Goal: Task Accomplishment & Management: Manage account settings

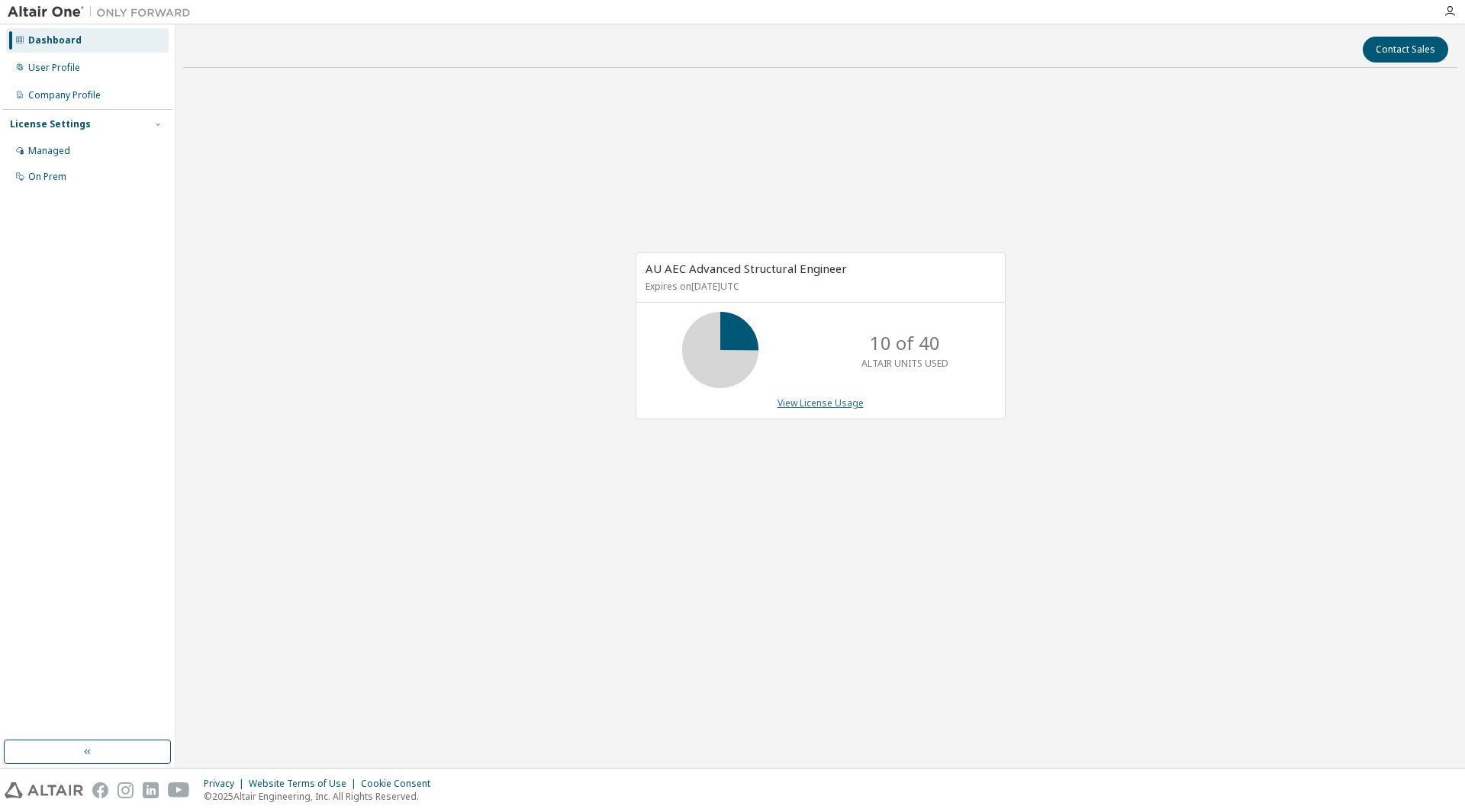
click at [848, 407] on link "View License Usage" at bounding box center [820, 403] width 86 height 13
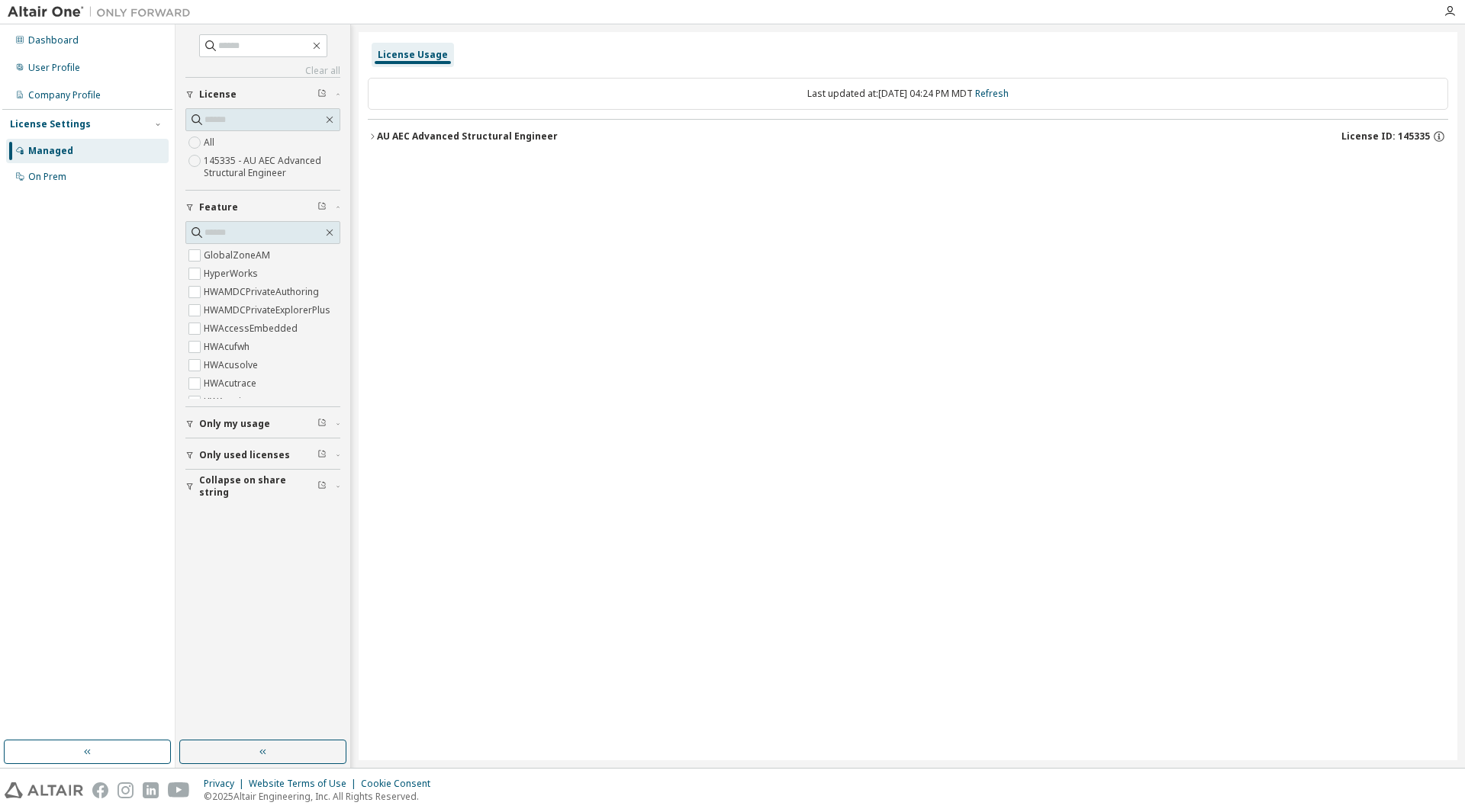
click at [377, 135] on div "AU AEC Advanced Structural Engineer" at bounding box center [467, 136] width 180 height 13
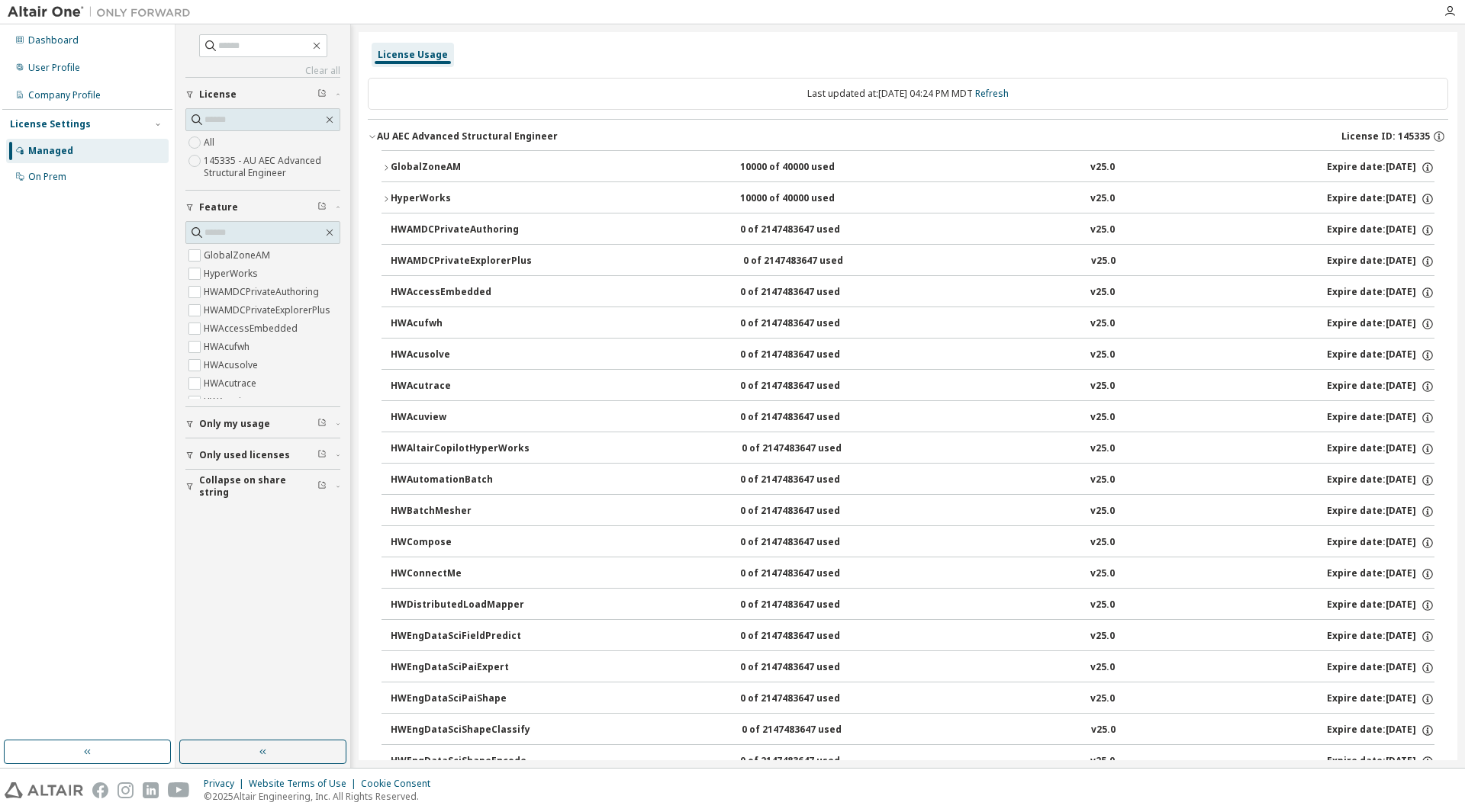
click at [253, 424] on span "Only my usage" at bounding box center [234, 424] width 71 height 13
click at [241, 431] on button "Only my usage" at bounding box center [263, 423] width 155 height 33
click at [253, 457] on span "Only used licenses" at bounding box center [244, 456] width 91 height 13
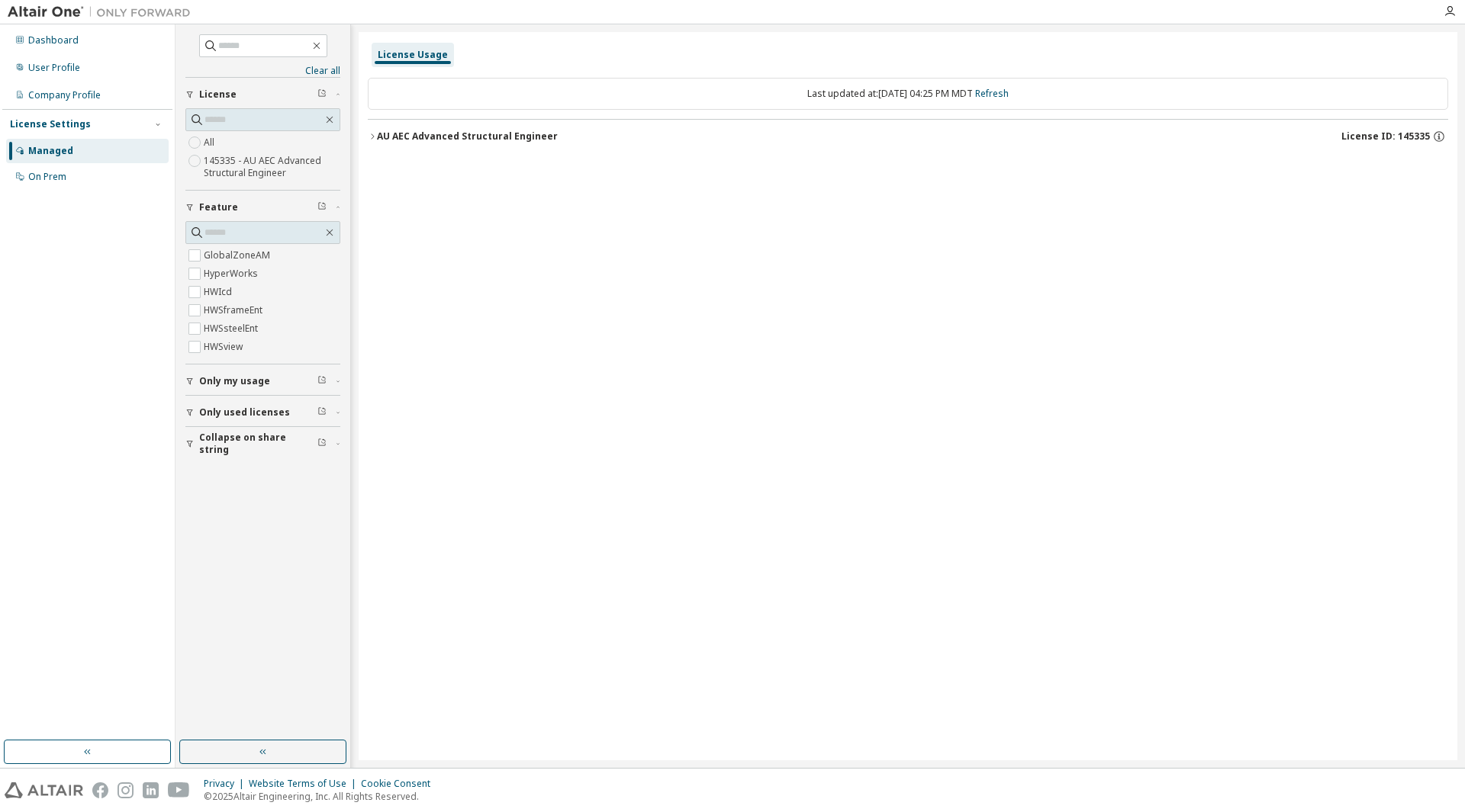
click at [393, 137] on div "AU AEC Advanced Structural Engineer" at bounding box center [467, 136] width 180 height 13
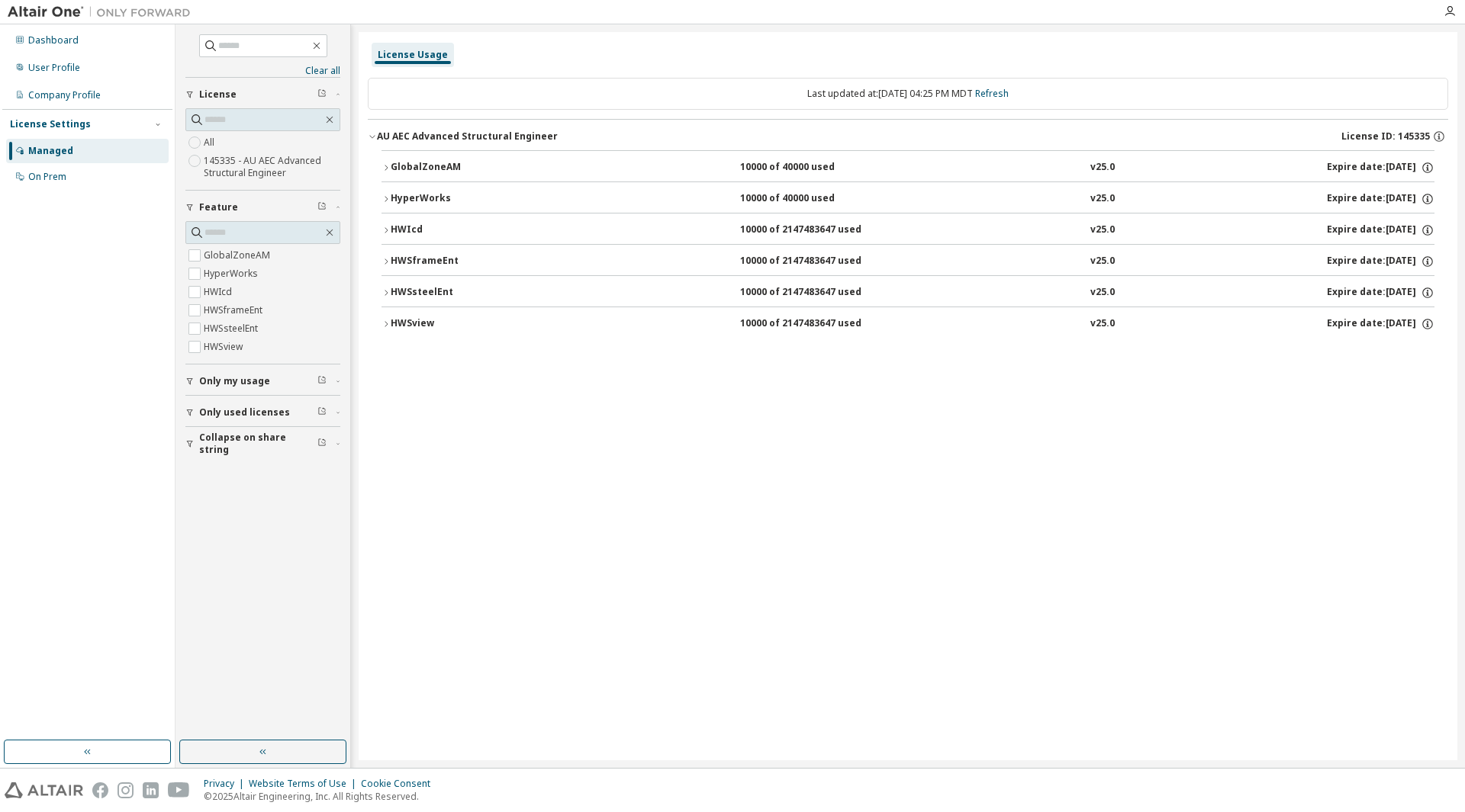
click at [415, 169] on div "GlobalZoneAM" at bounding box center [459, 167] width 137 height 13
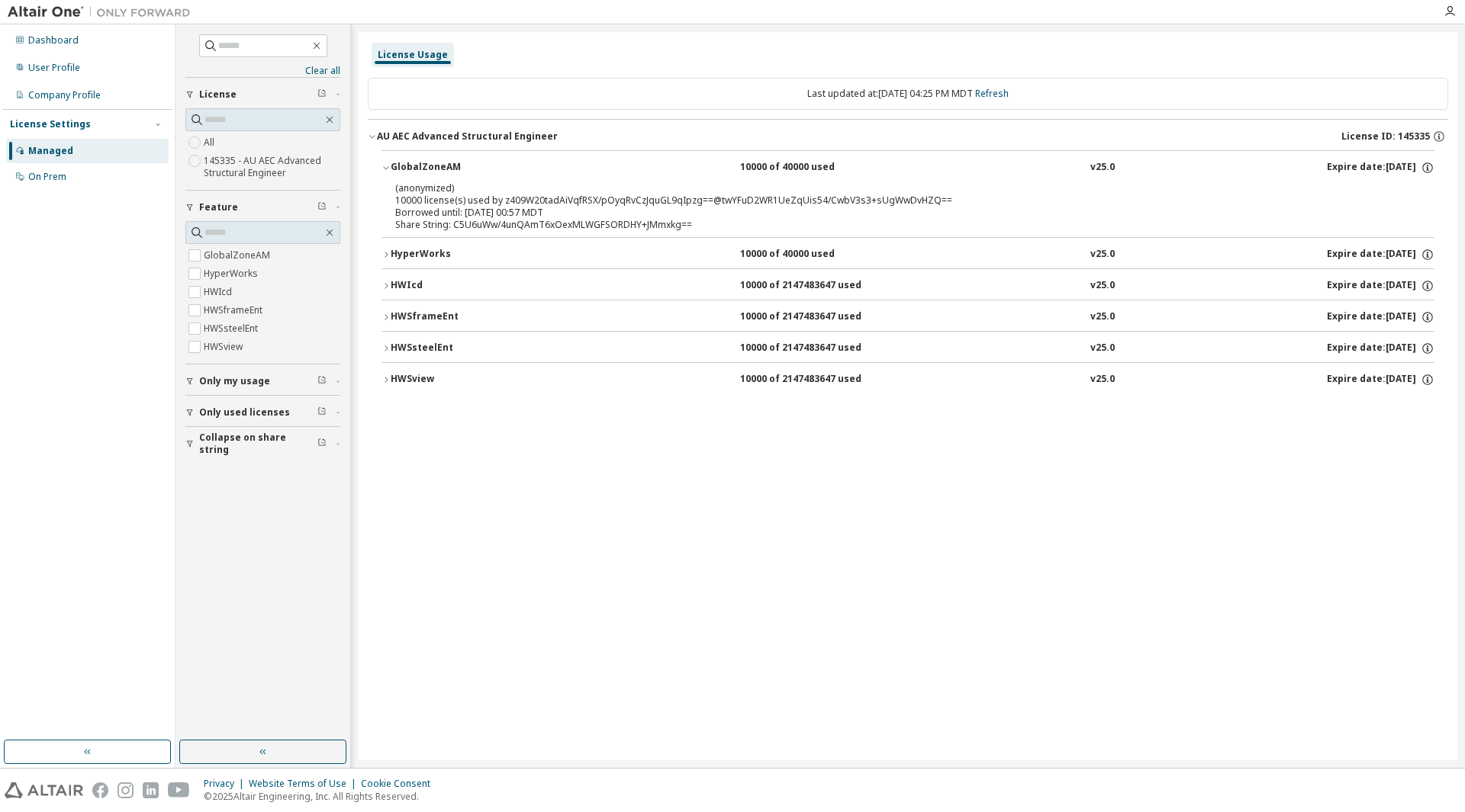
click at [420, 250] on div "HyperWorks" at bounding box center [459, 254] width 137 height 13
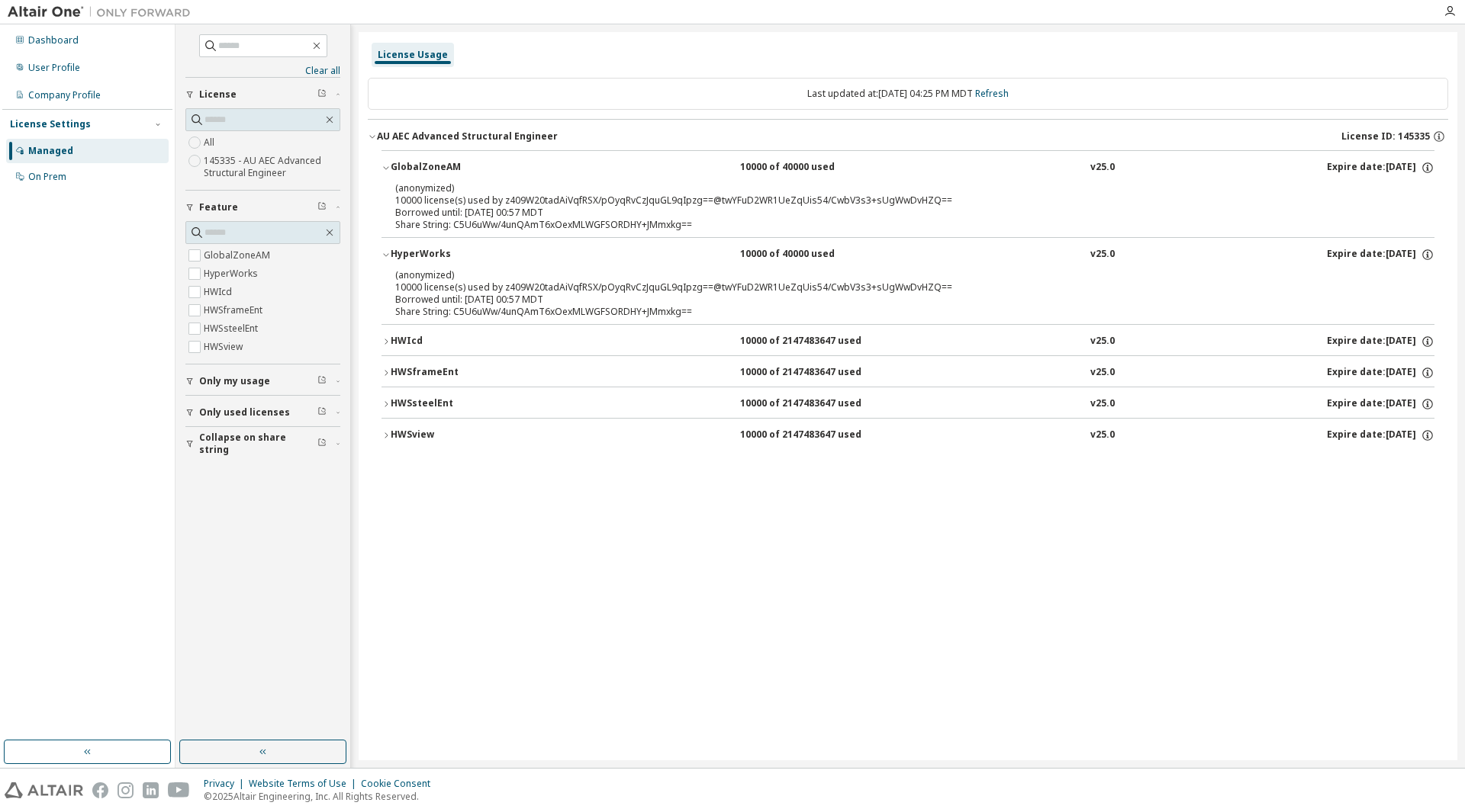
click at [417, 342] on div "HWIcd" at bounding box center [459, 341] width 137 height 13
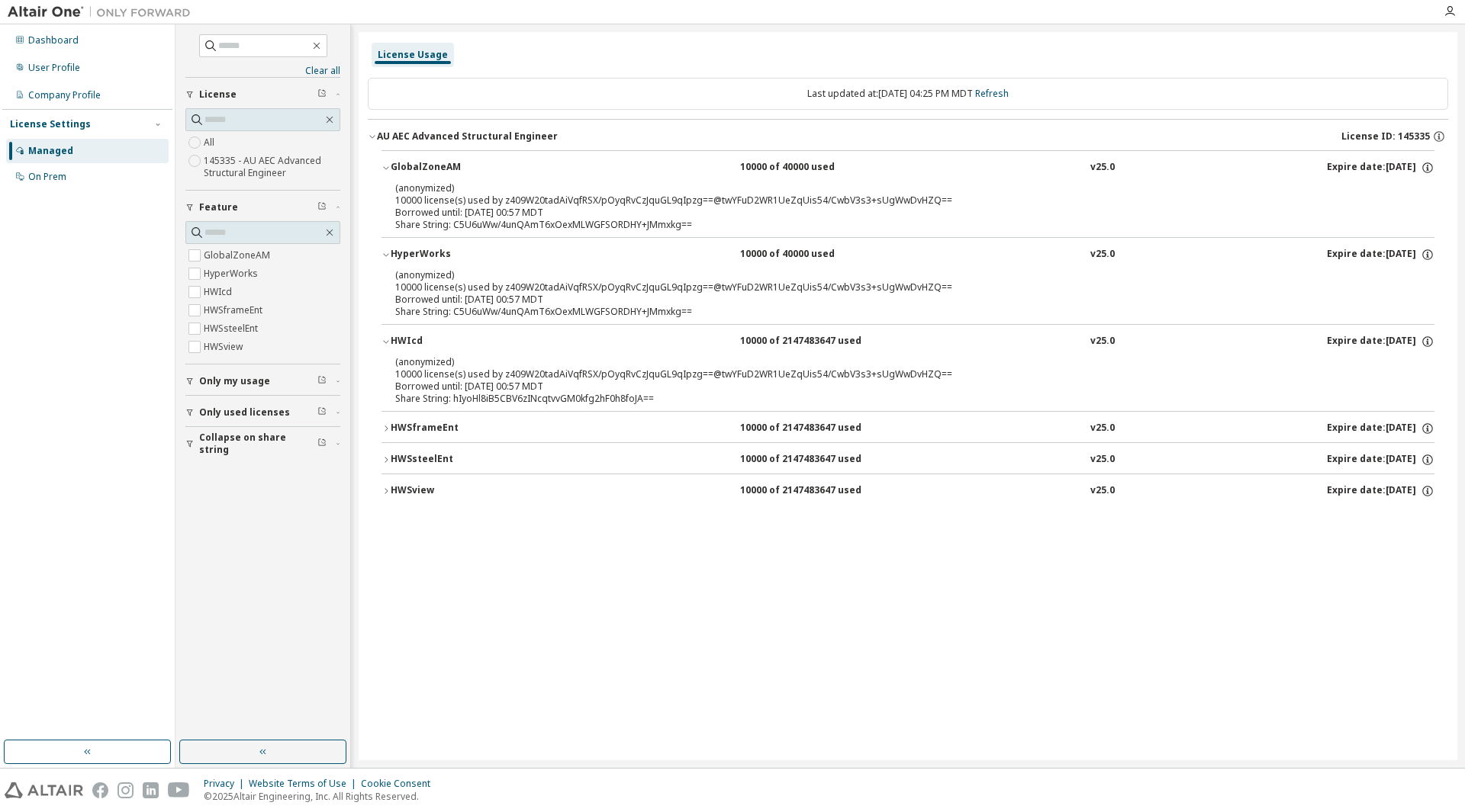
click at [411, 415] on button "HWSframeEnt 10000 of 2147483647 used v25.0 Expire date: 2025-12-31" at bounding box center [908, 428] width 1053 height 33
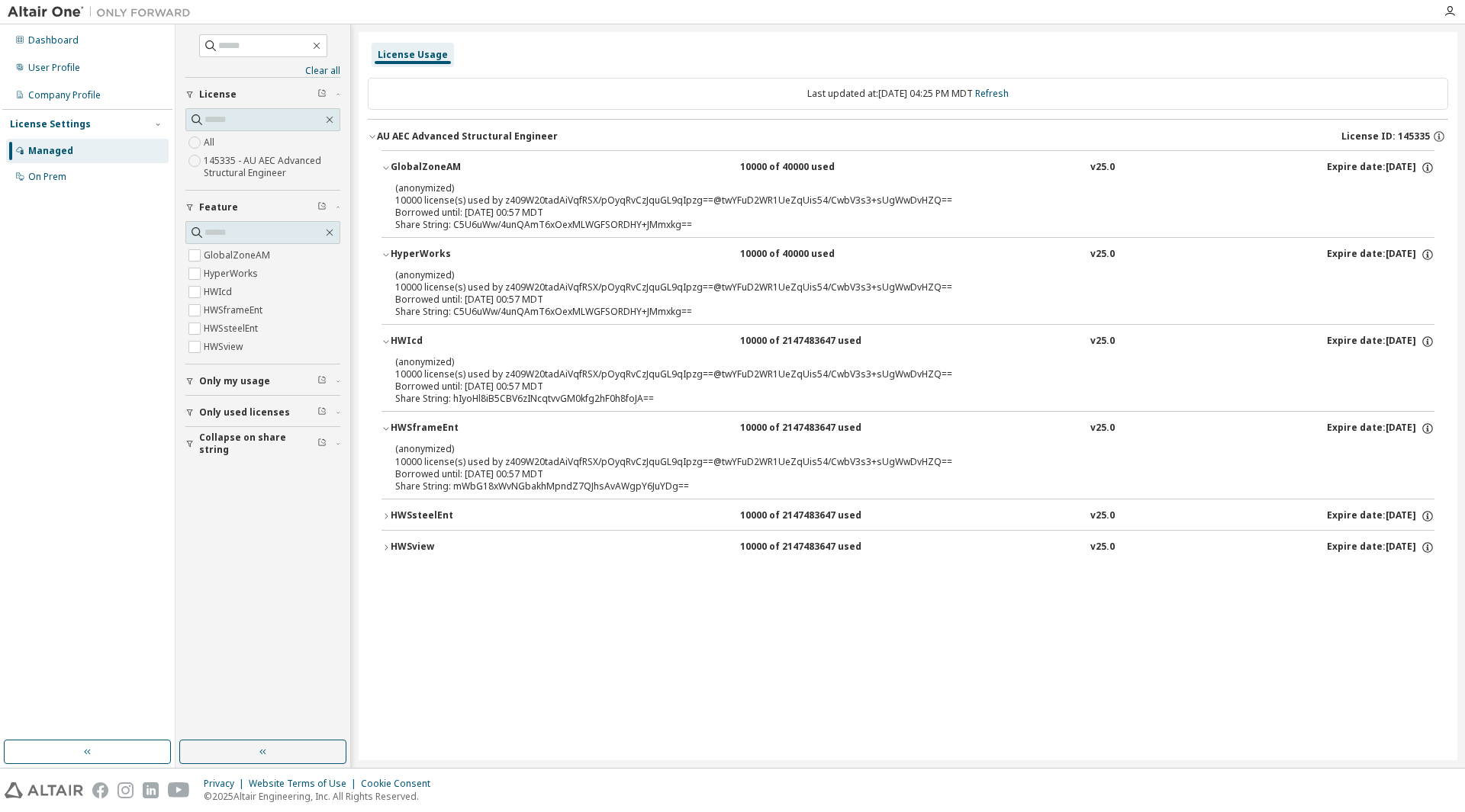
click at [420, 522] on div "HWSsteelEnt" at bounding box center [459, 516] width 137 height 13
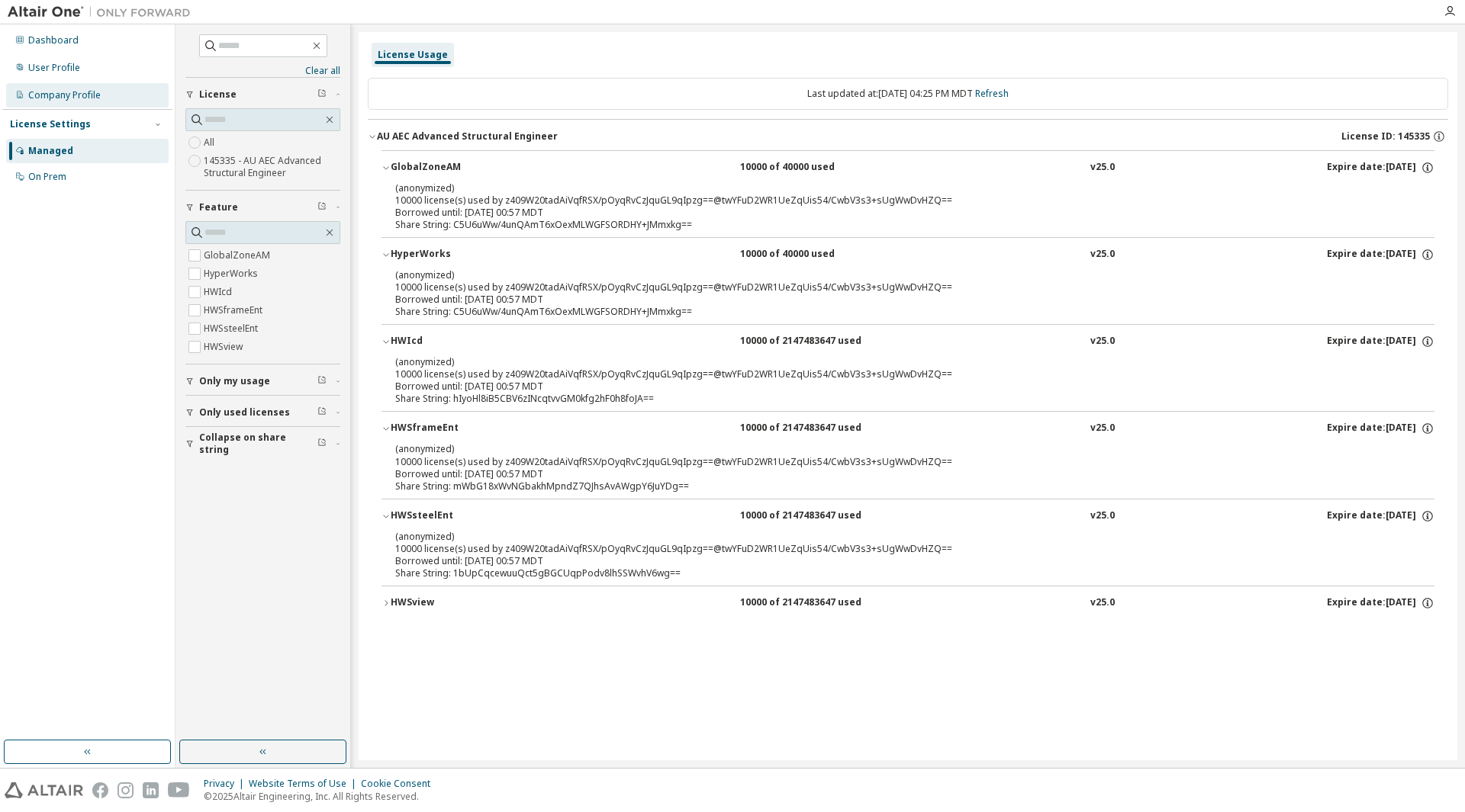
click at [61, 93] on div "Company Profile" at bounding box center [64, 95] width 73 height 13
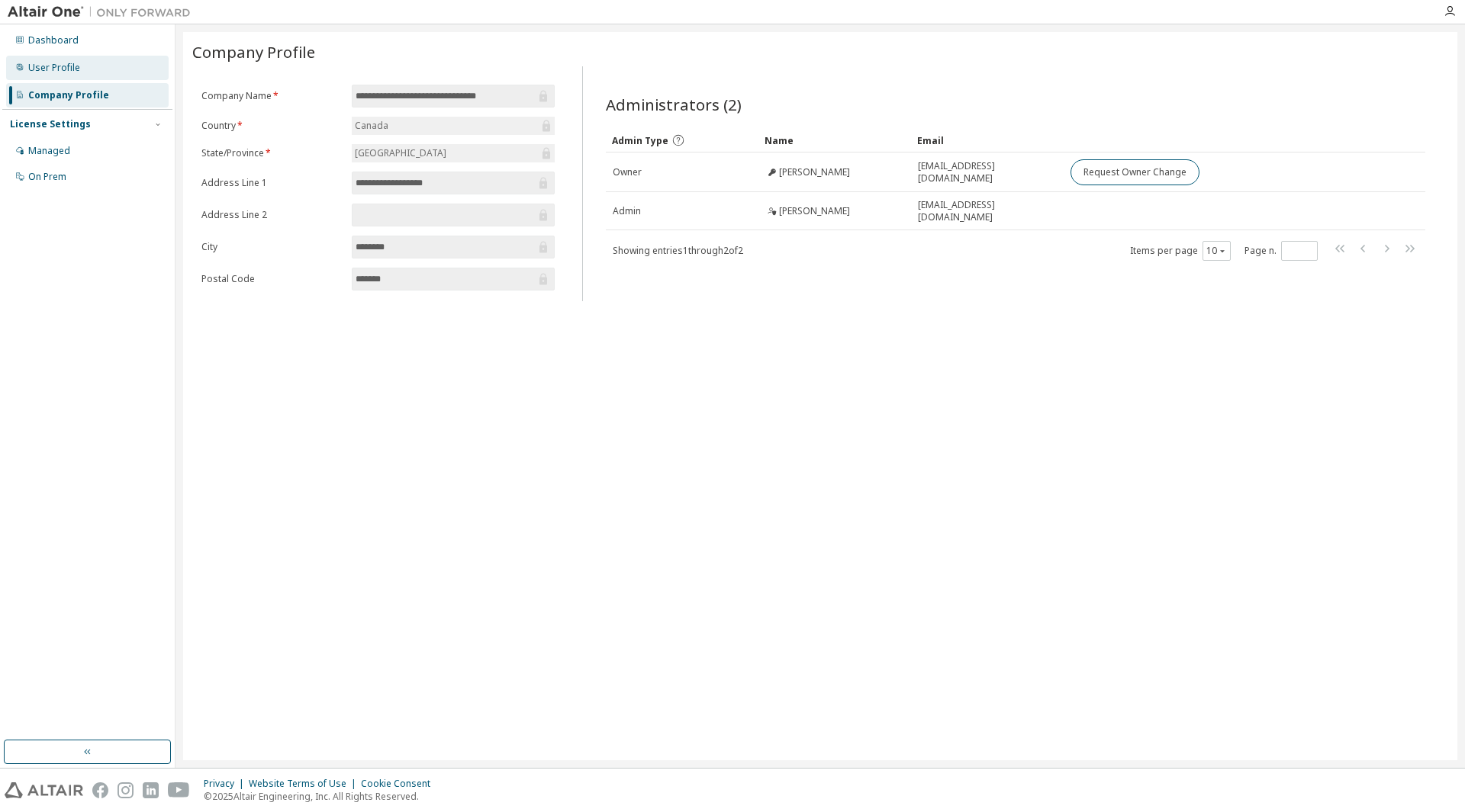
click at [52, 69] on div "User Profile" at bounding box center [54, 68] width 52 height 13
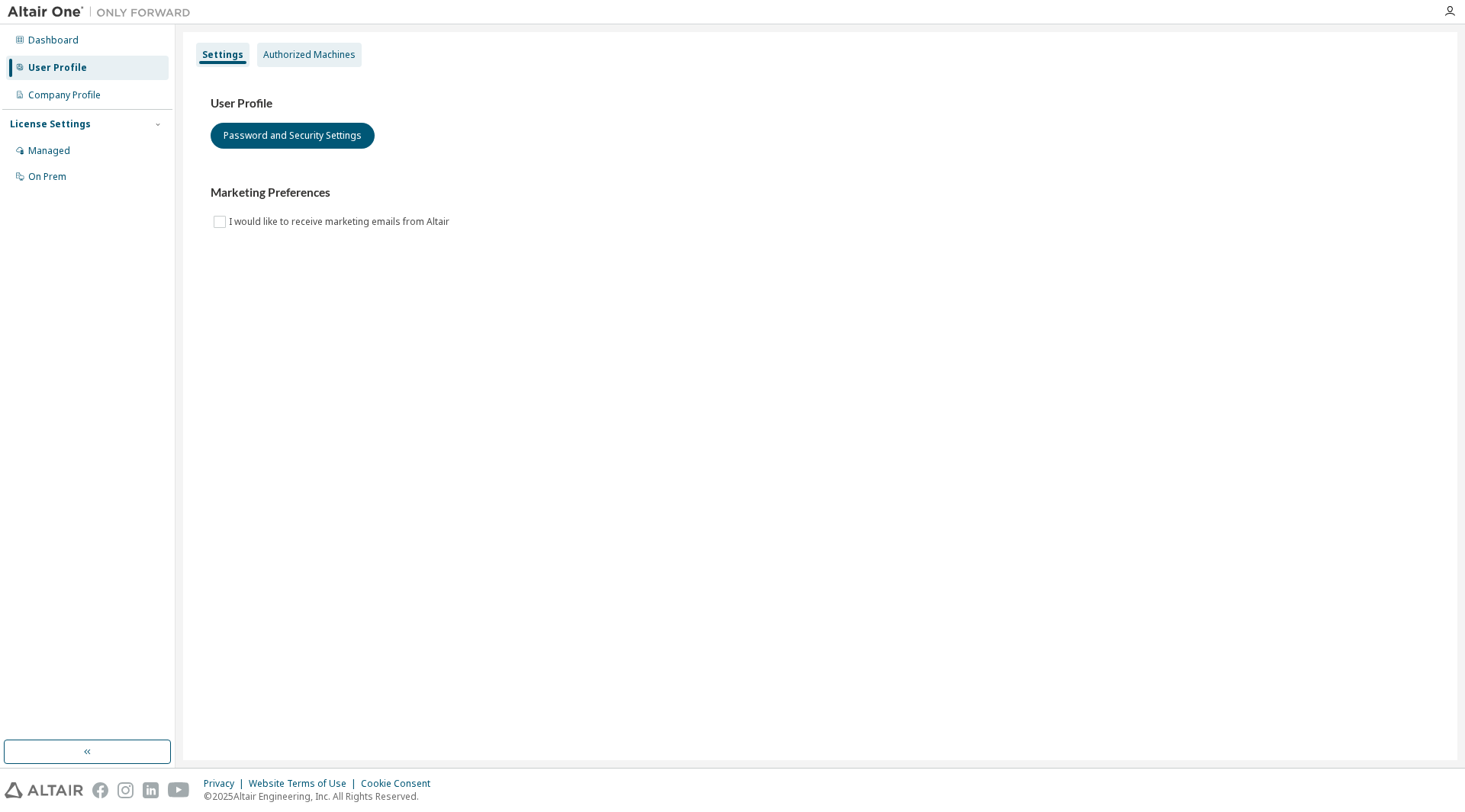
click at [303, 52] on div "Authorized Machines" at bounding box center [309, 55] width 92 height 13
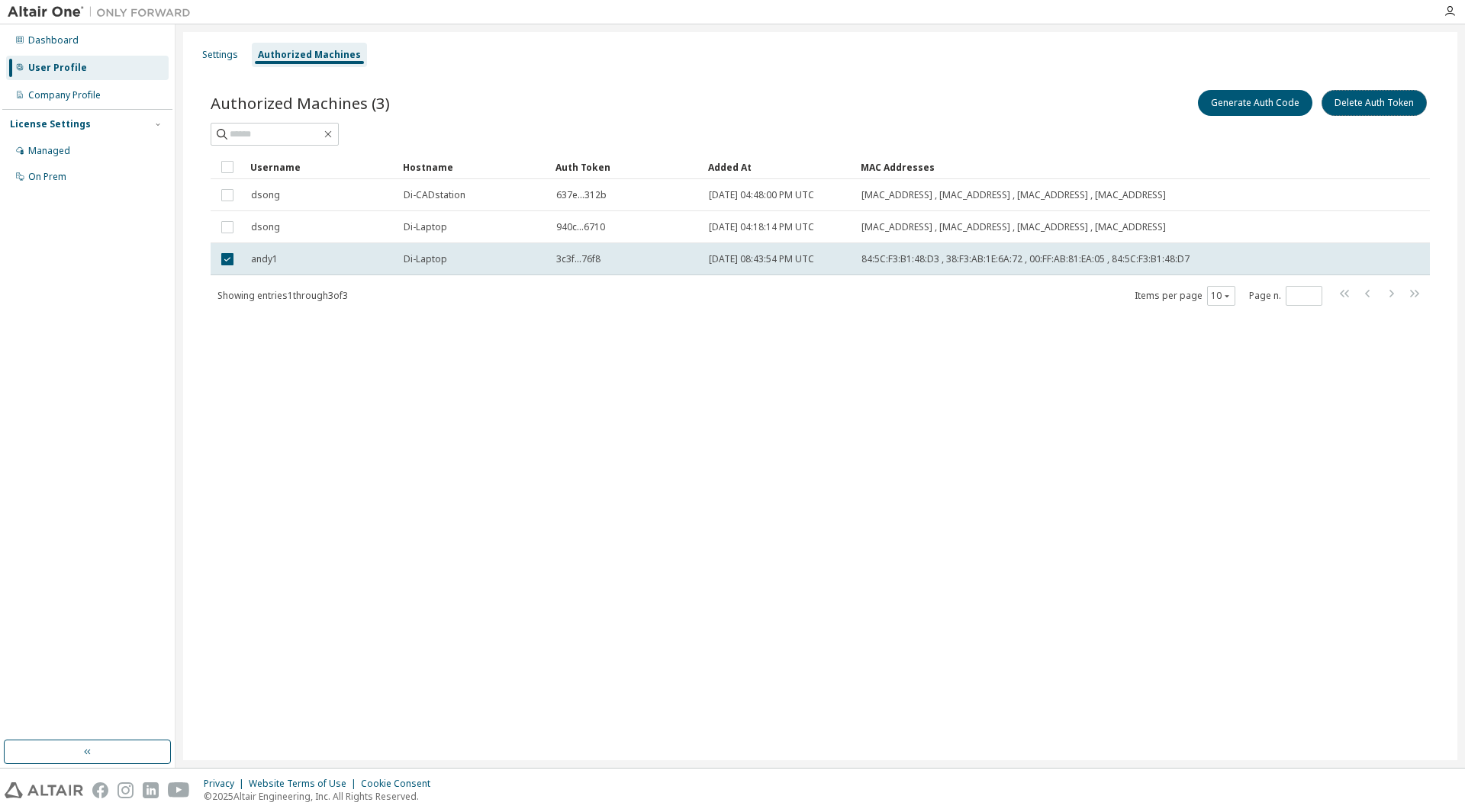
drag, startPoint x: 1386, startPoint y: 109, endPoint x: 891, endPoint y: 365, distance: 557.3
click at [891, 365] on div "Settings Authorized Machines Authorized Machines (3) Generate Auth Code Delete …" at bounding box center [820, 397] width 1275 height 729
click at [1388, 109] on button "Delete Auth Token" at bounding box center [1374, 102] width 105 height 26
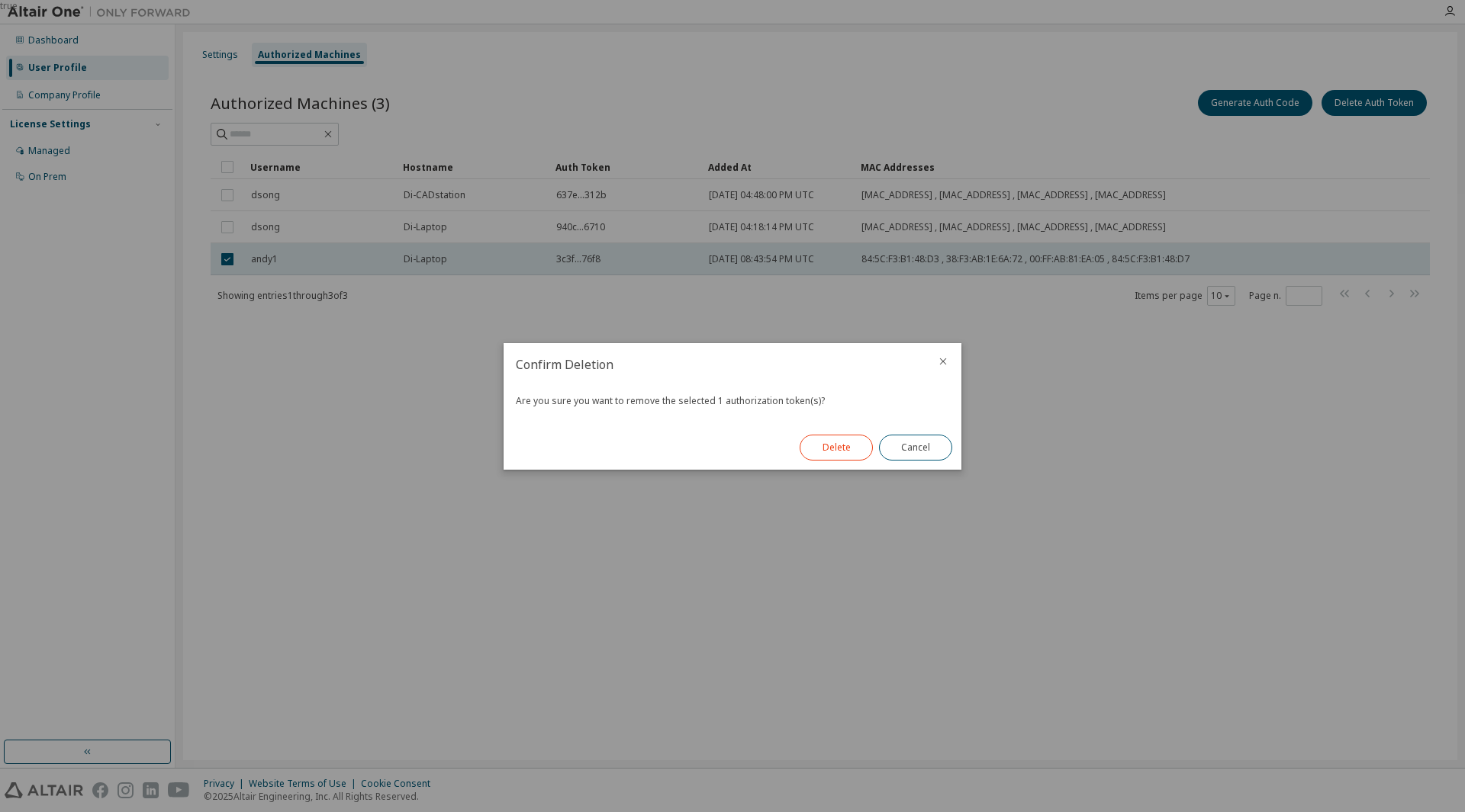
click at [852, 443] on button "Delete" at bounding box center [837, 448] width 74 height 26
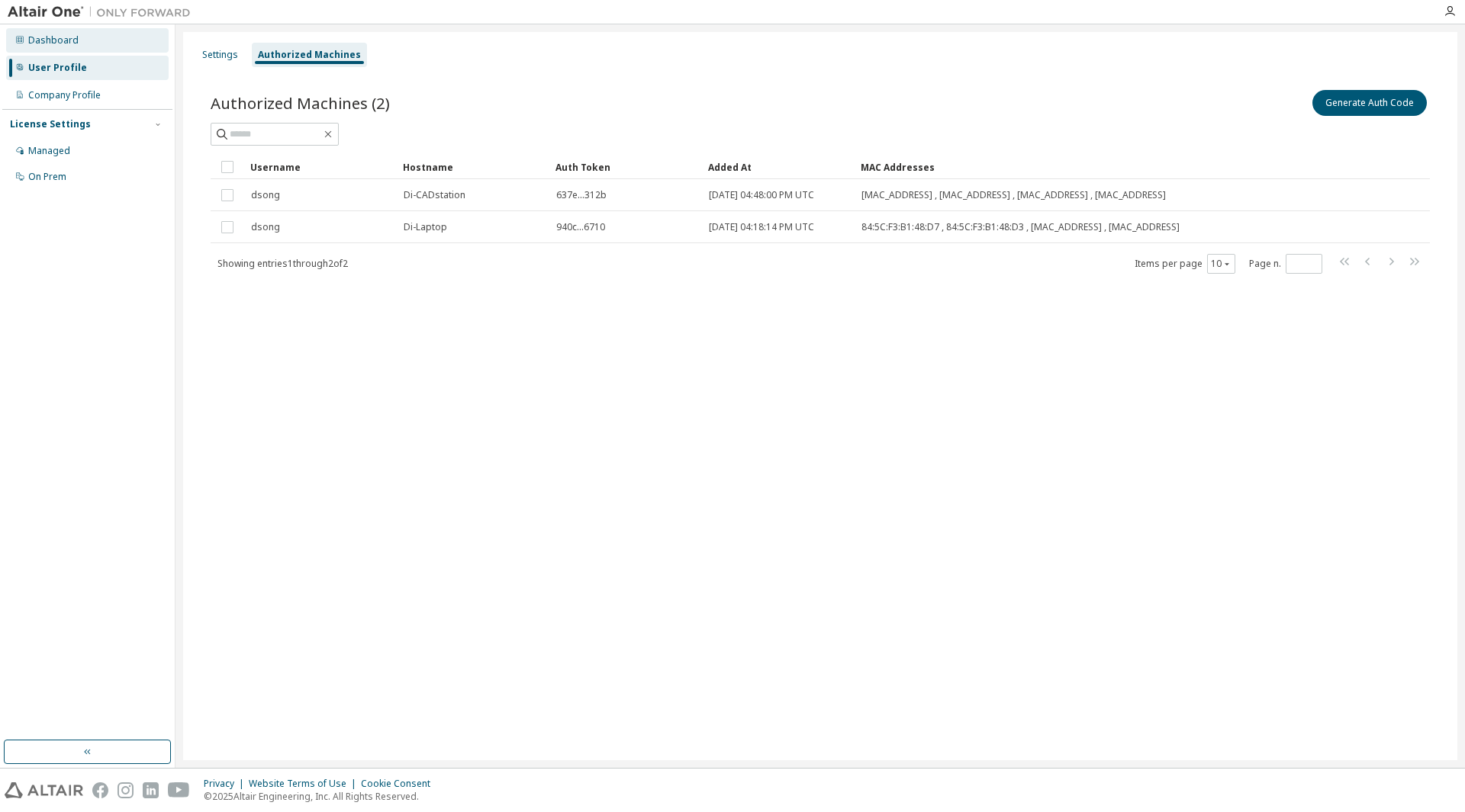
click at [69, 41] on div "Dashboard" at bounding box center [53, 40] width 50 height 13
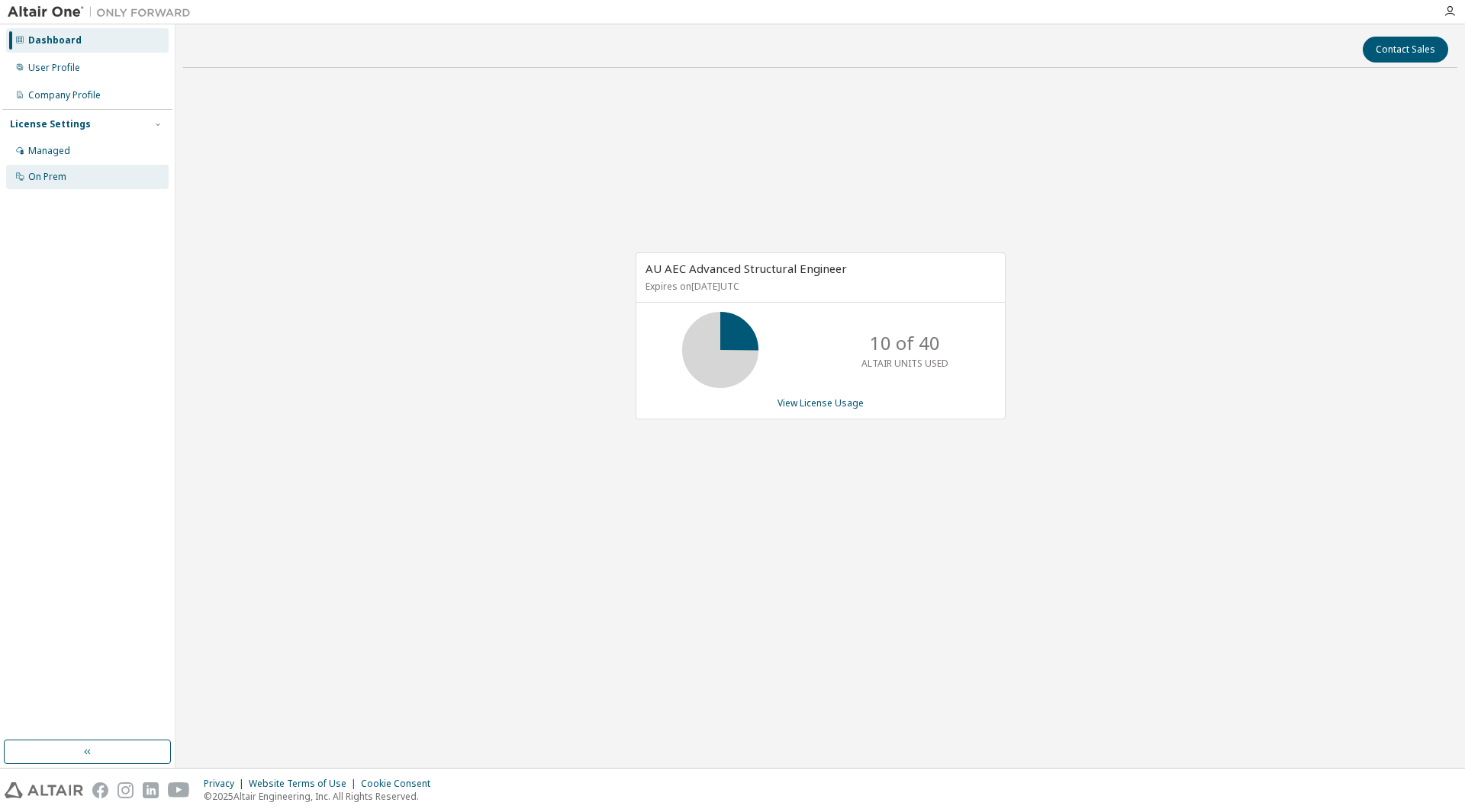
click at [66, 179] on div "On Prem" at bounding box center [87, 177] width 162 height 24
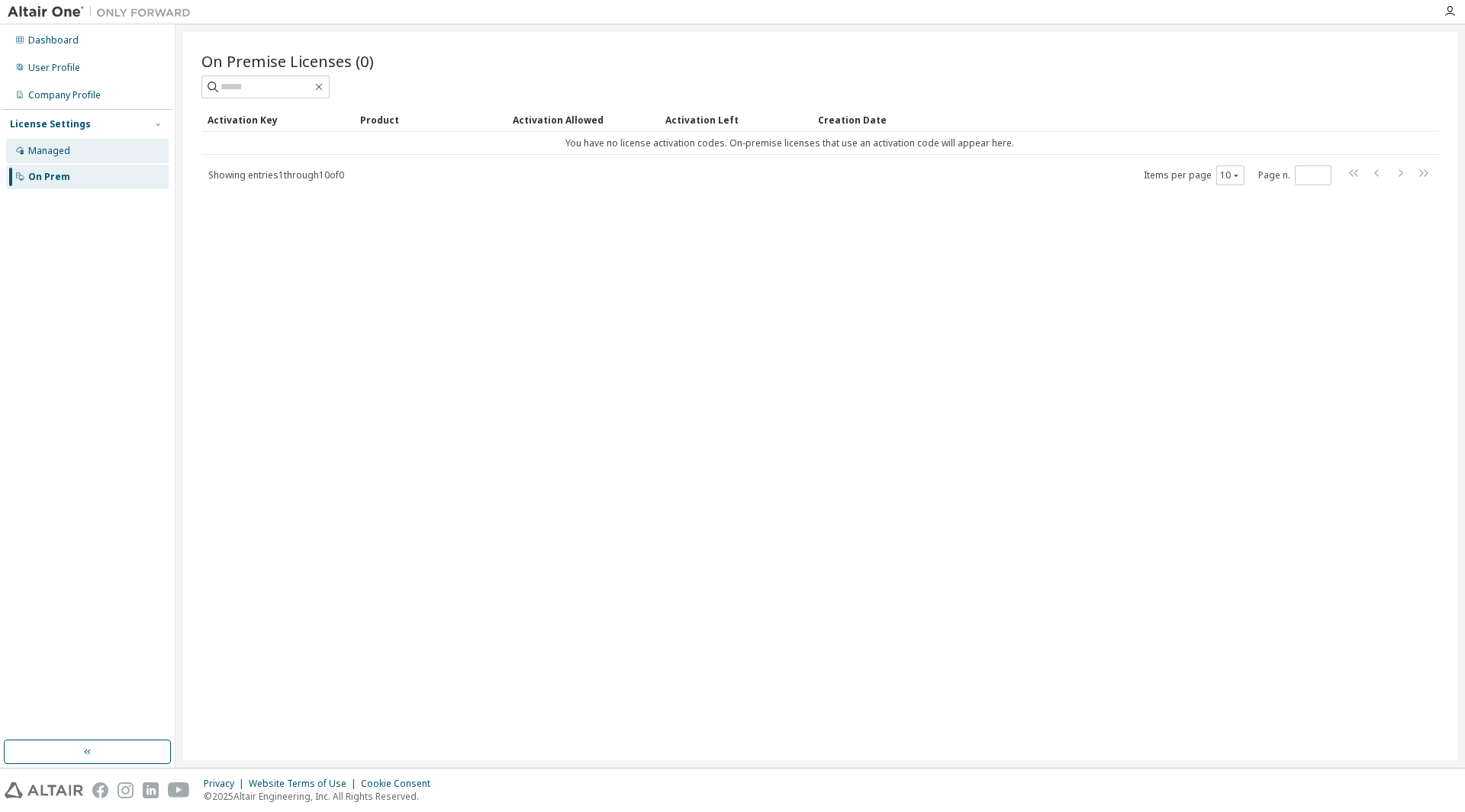
click at [57, 153] on div "Managed" at bounding box center [48, 152] width 42 height 13
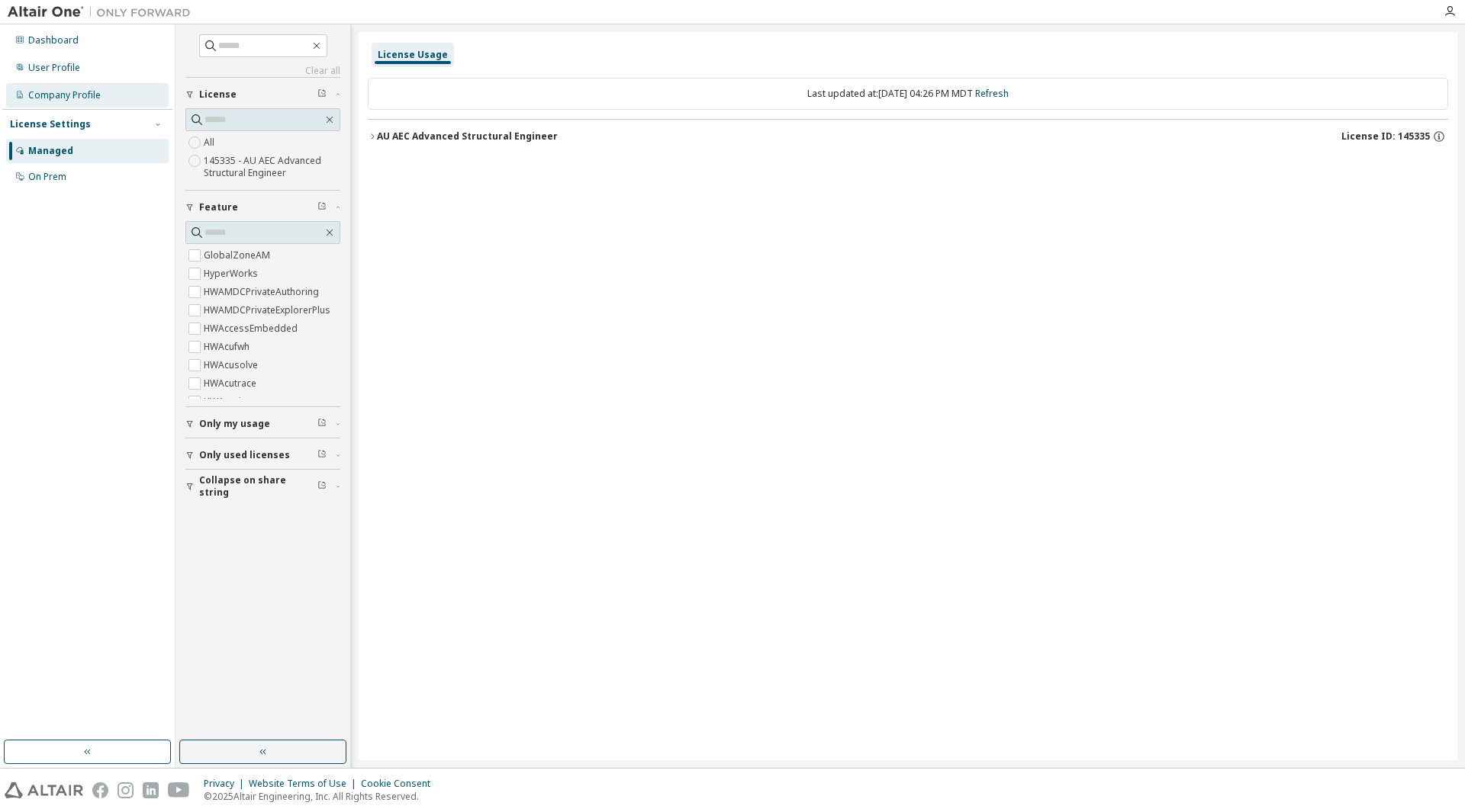
click at [68, 90] on div "Company Profile" at bounding box center [64, 95] width 73 height 13
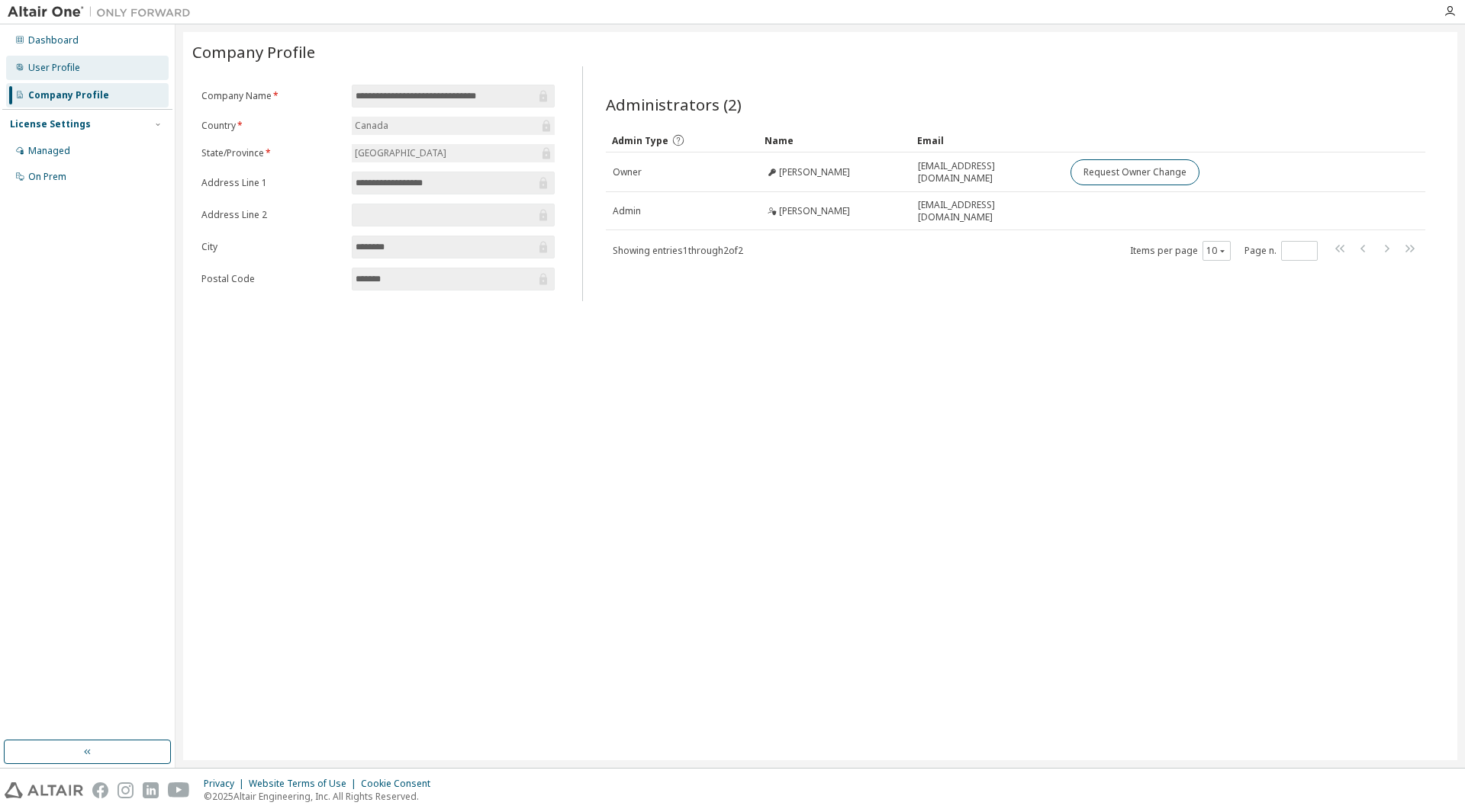
click at [55, 67] on div "User Profile" at bounding box center [54, 68] width 52 height 13
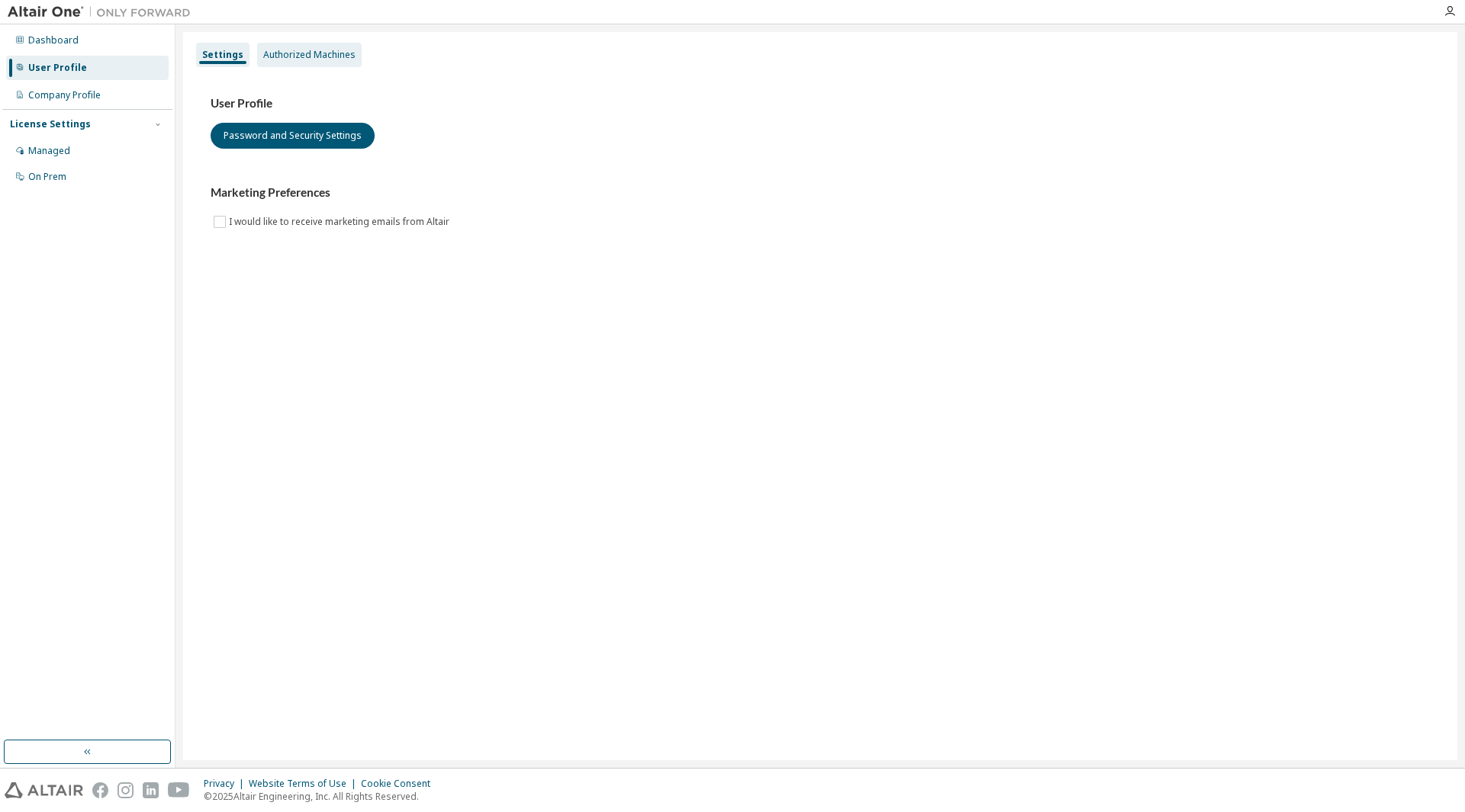
click at [315, 60] on div "Authorized Machines" at bounding box center [309, 55] width 92 height 13
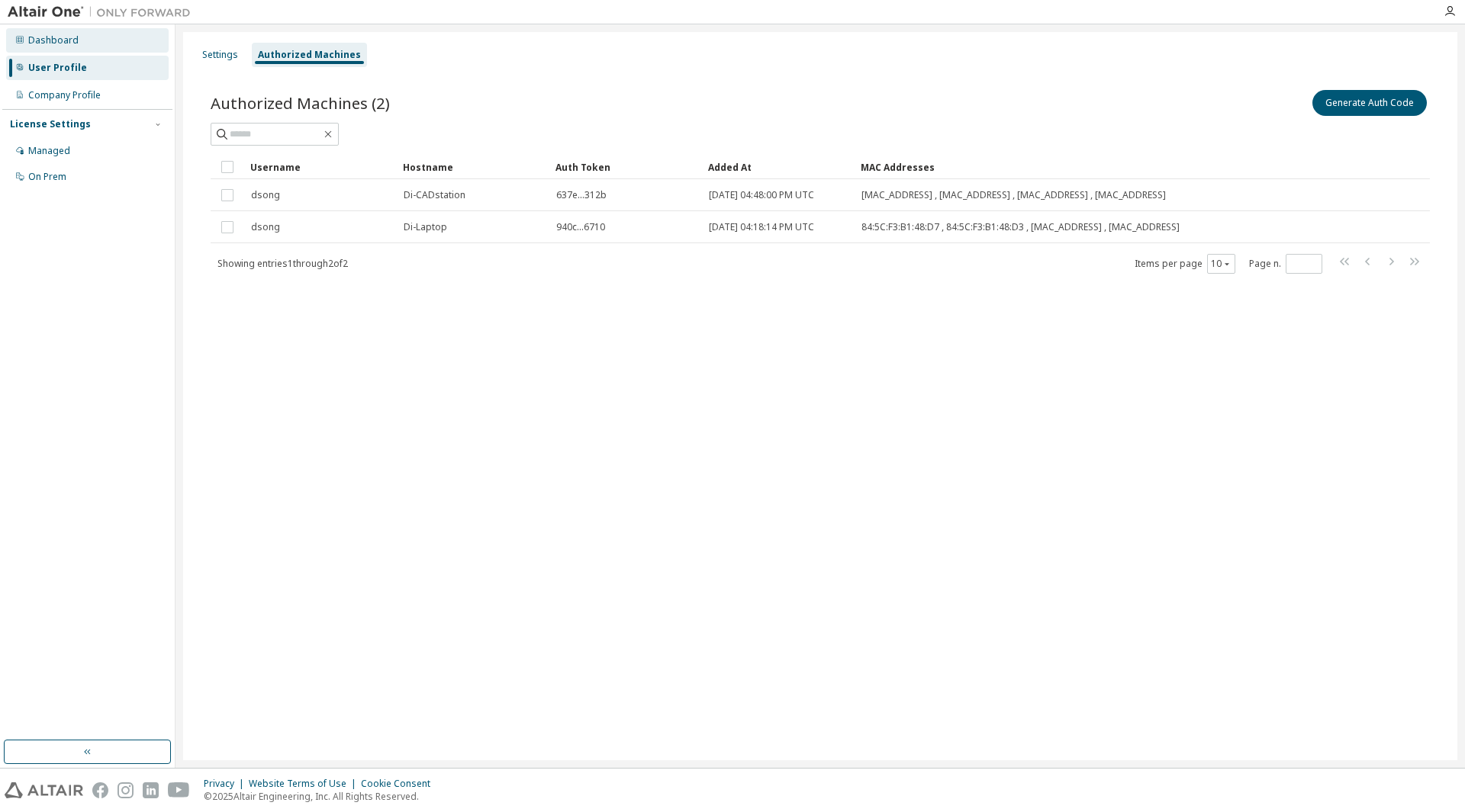
click at [87, 41] on div "Dashboard" at bounding box center [87, 39] width 162 height 24
